Goal: Task Accomplishment & Management: Manage account settings

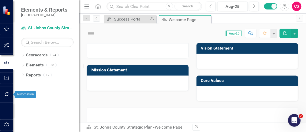
click at [6, 123] on icon "button" at bounding box center [7, 124] width 6 height 4
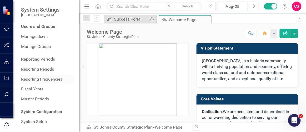
click at [42, 77] on link "Reporting Frequencies" at bounding box center [47, 79] width 53 height 6
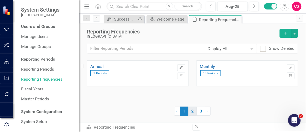
click at [193, 110] on link "2" at bounding box center [192, 110] width 8 height 9
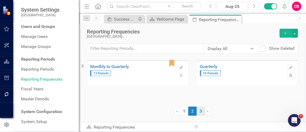
click at [200, 111] on link "3" at bounding box center [201, 110] width 8 height 9
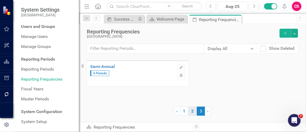
click at [194, 112] on link "2" at bounding box center [192, 110] width 8 height 9
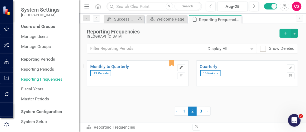
click at [178, 64] on button "Edit" at bounding box center [181, 67] width 8 height 7
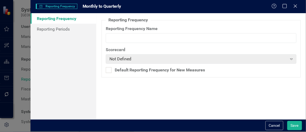
type input "Monthly to Quarterly"
checkbox input "true"
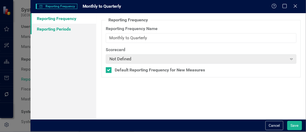
click at [58, 26] on link "Reporting Periods" at bounding box center [63, 29] width 66 height 11
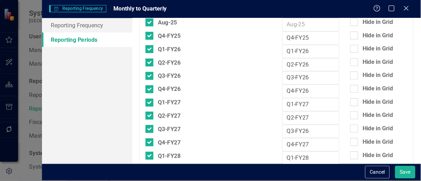
scroll to position [135, 0]
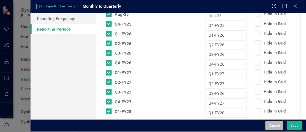
click at [270, 122] on button "Cancel" at bounding box center [274, 125] width 18 height 9
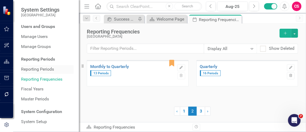
click at [47, 66] on link "Reporting Periods" at bounding box center [47, 69] width 53 height 6
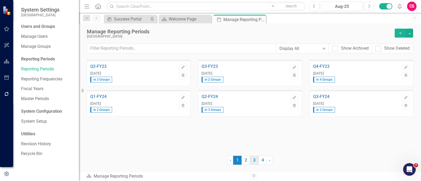
click at [255, 131] on link "3" at bounding box center [254, 160] width 8 height 9
click at [242, 131] on link "2" at bounding box center [245, 160] width 8 height 9
click at [241, 131] on link "1" at bounding box center [237, 160] width 8 height 9
